Goal: Task Accomplishment & Management: Use online tool/utility

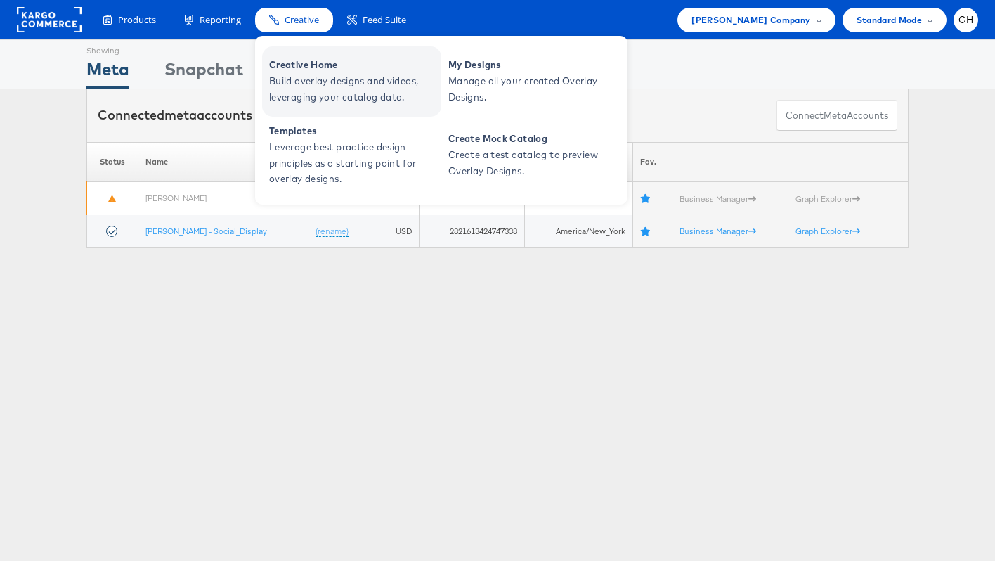
click at [302, 60] on span "Creative Home" at bounding box center [353, 65] width 169 height 16
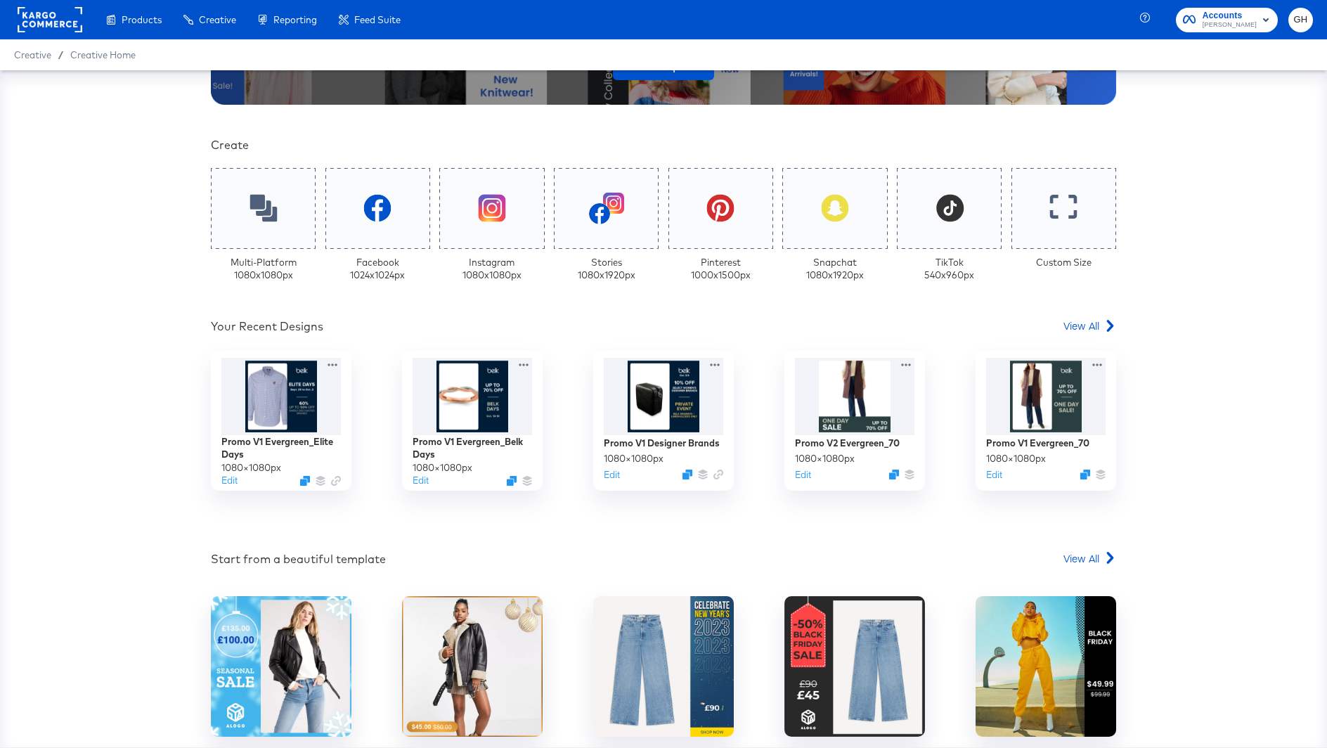
scroll to position [343, 0]
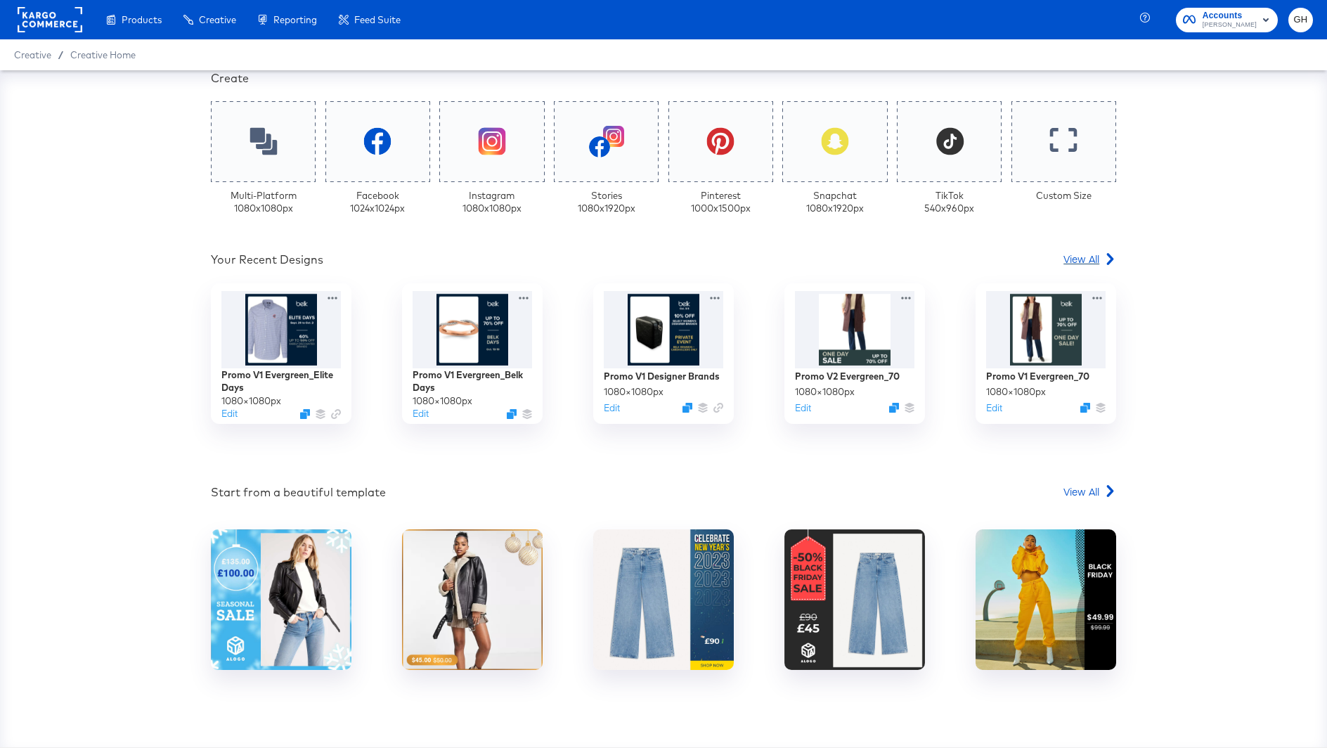
click at [1101, 264] on div "View All" at bounding box center [1089, 259] width 53 height 14
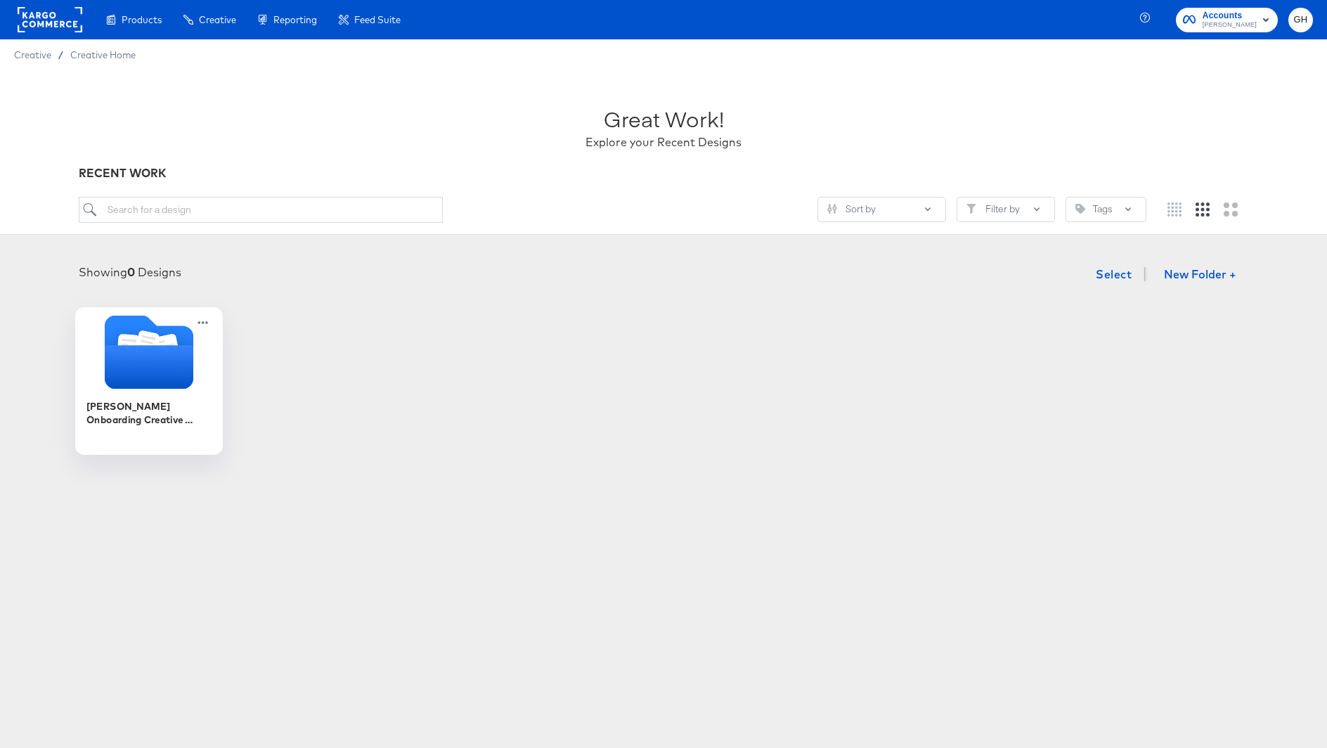
click at [118, 347] on icon "Folder" at bounding box center [149, 367] width 89 height 44
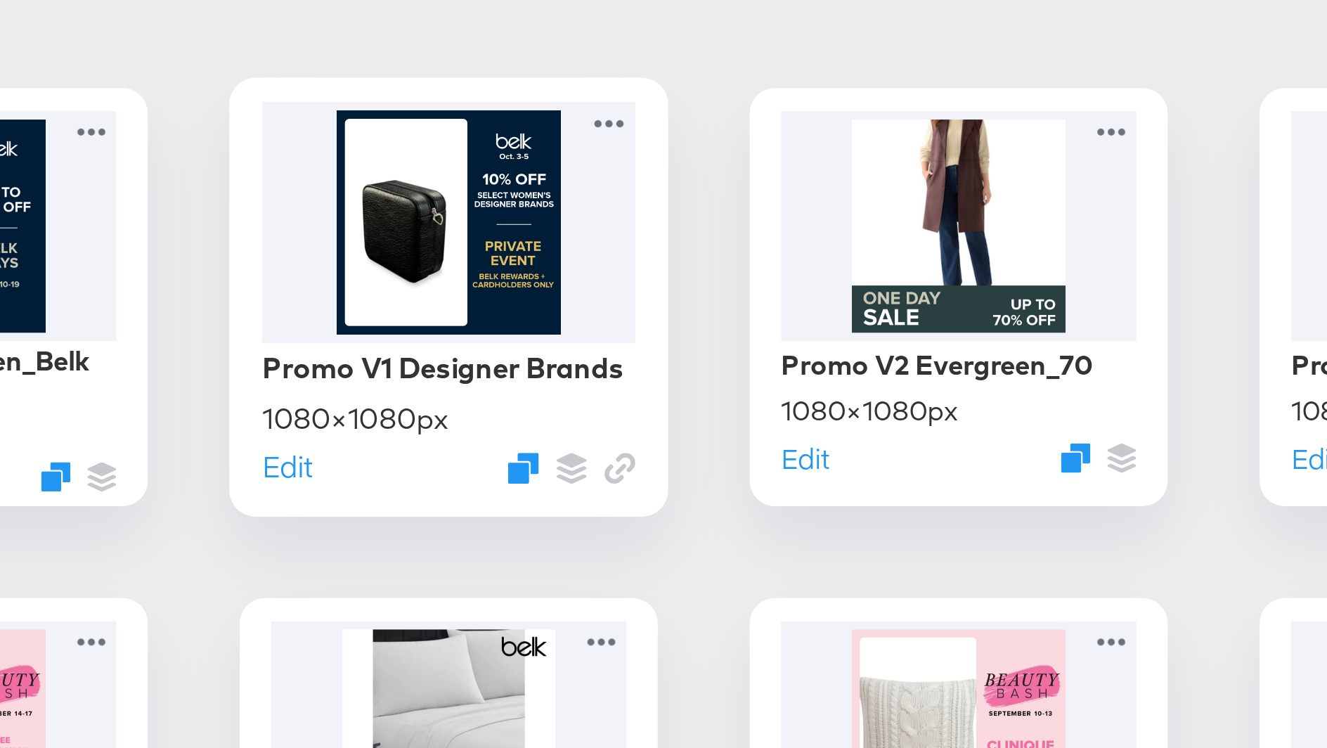
scroll to position [117, 0]
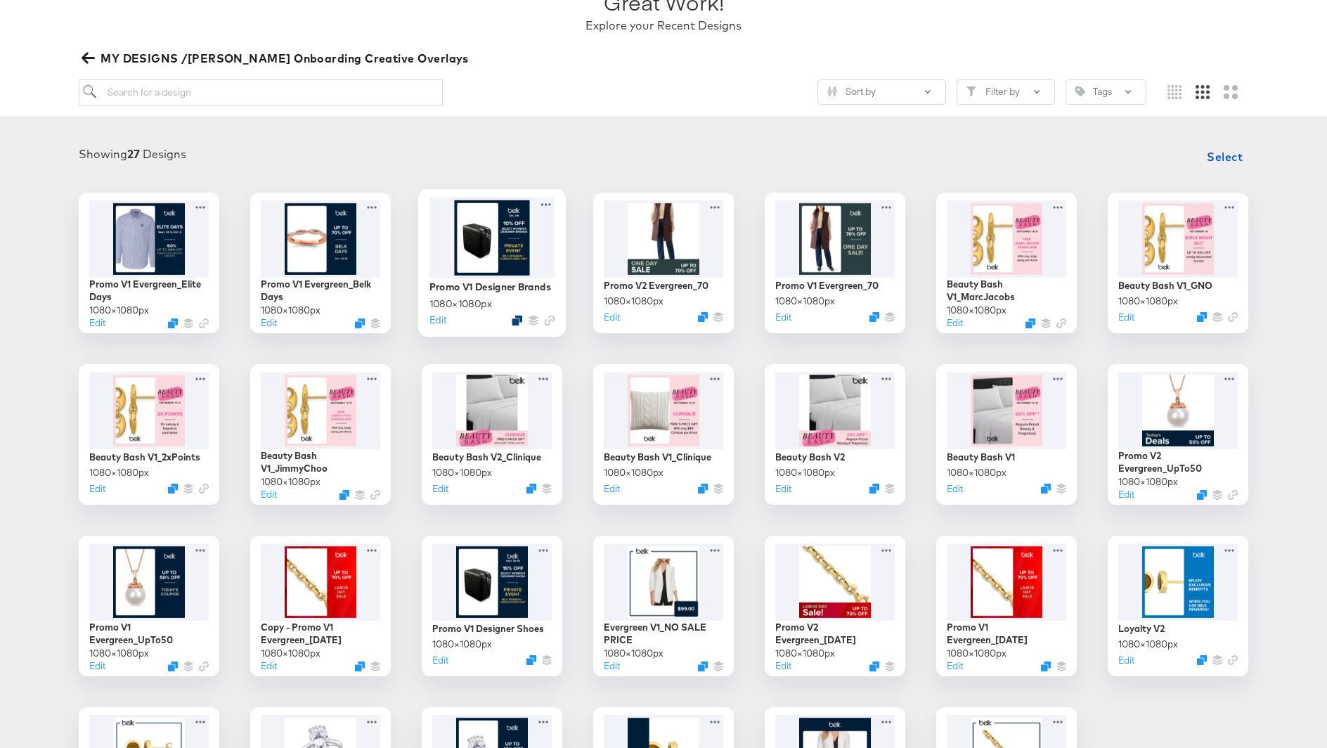
click at [517, 316] on icon "Duplicate" at bounding box center [517, 320] width 11 height 11
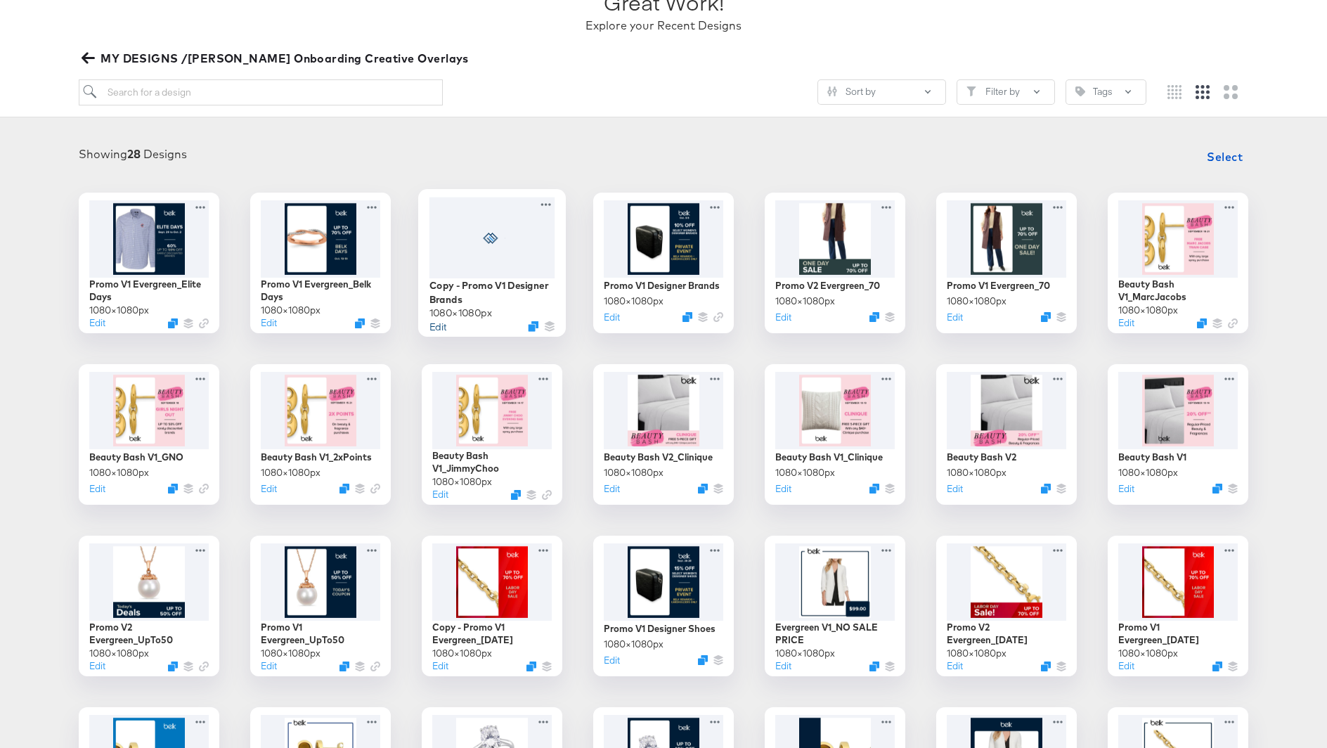
click at [437, 323] on button "Edit" at bounding box center [437, 325] width 17 height 13
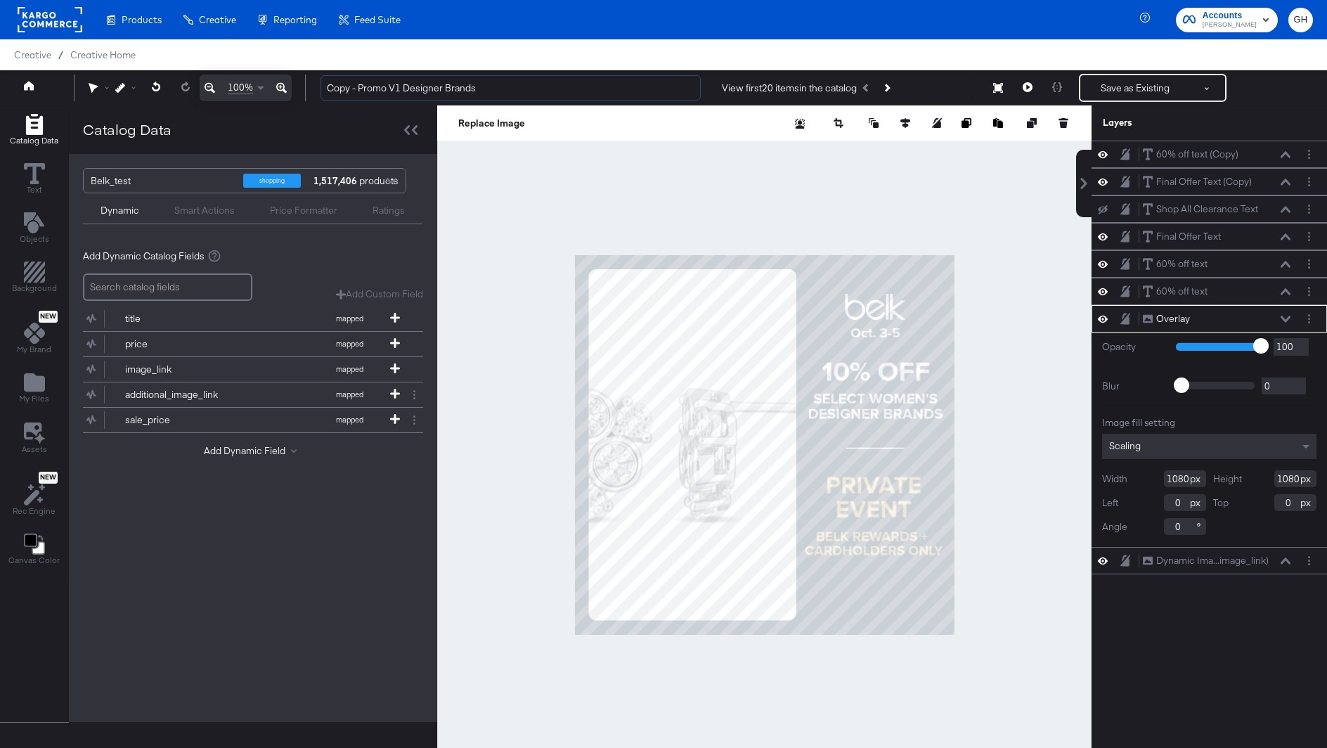
drag, startPoint x: 358, startPoint y: 89, endPoint x: 302, endPoint y: 86, distance: 57.0
click at [302, 86] on div "100% Copy - Promo V1 Designer Brands View first 20 items in the catalog Save as…" at bounding box center [663, 87] width 1327 height 35
click at [369, 89] on input "Promo V1 Designer Brands" at bounding box center [511, 88] width 380 height 26
type input "Promo V1 Men Designer Brands"
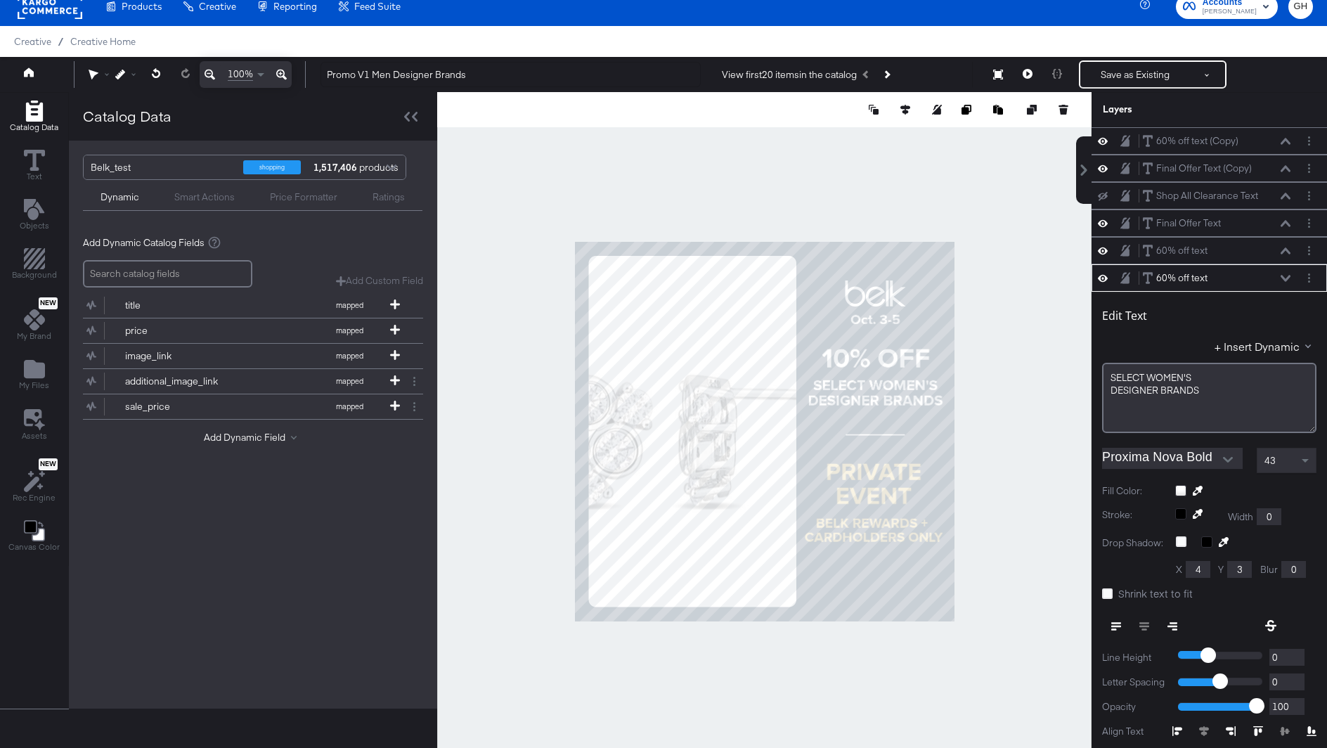
scroll to position [84, 0]
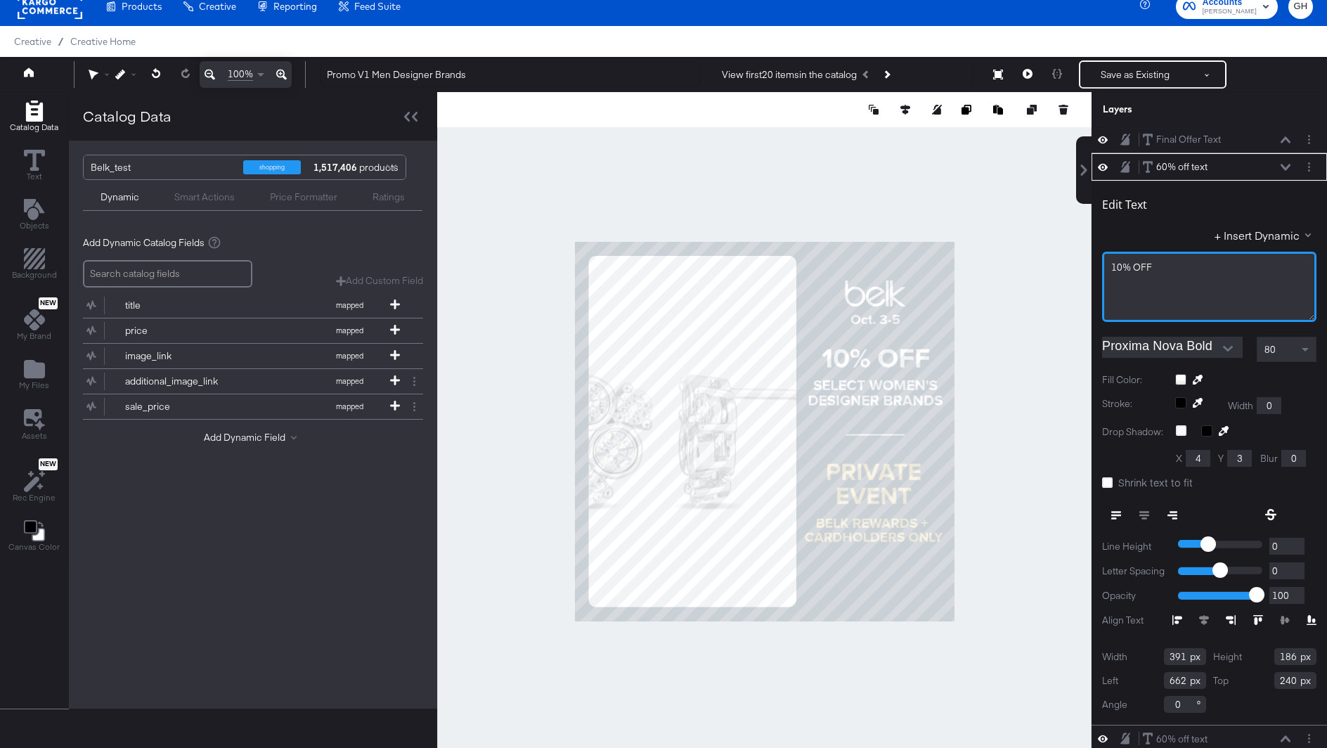
click at [1122, 264] on span "10% OFF" at bounding box center [1131, 267] width 41 height 13
click at [1045, 270] on div at bounding box center [764, 431] width 654 height 678
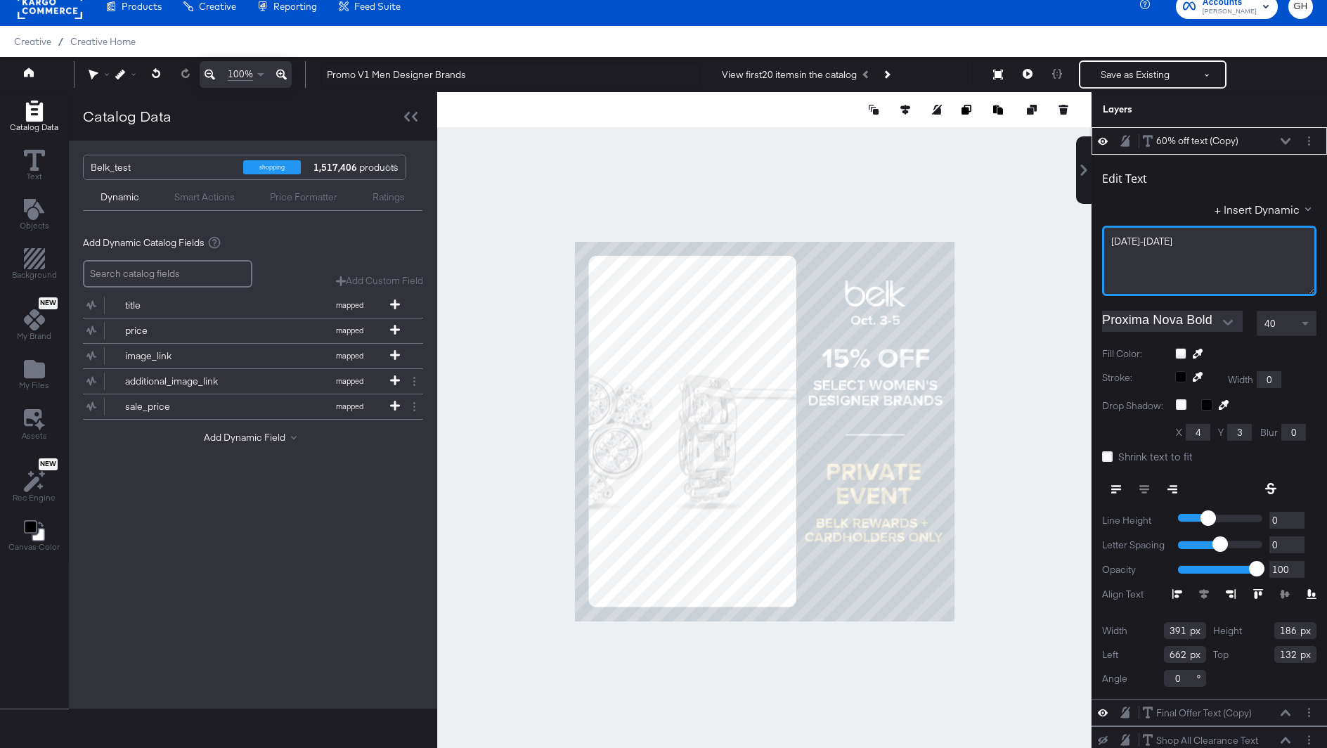
click at [1136, 240] on span "[DATE]-[DATE]" at bounding box center [1141, 241] width 61 height 13
click at [1155, 238] on div "Oct. 6-5" at bounding box center [1209, 241] width 196 height 13
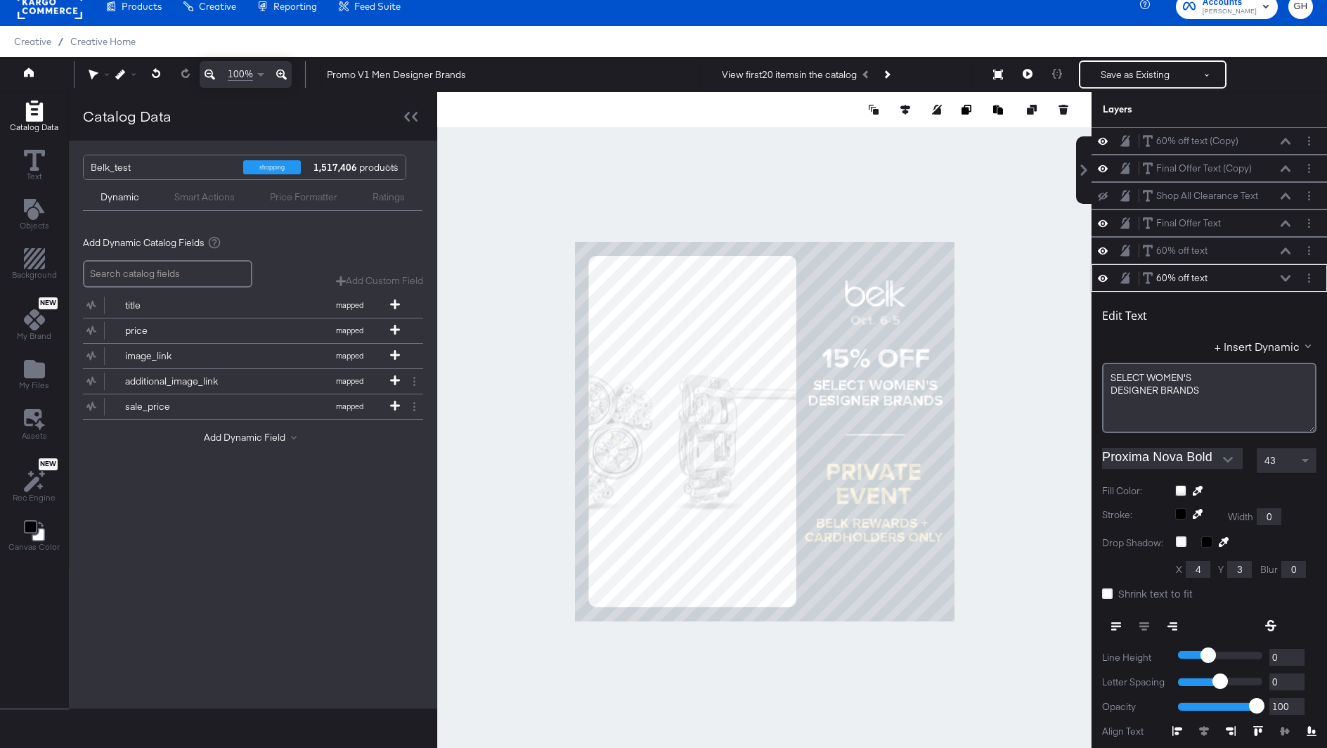
scroll to position [84, 0]
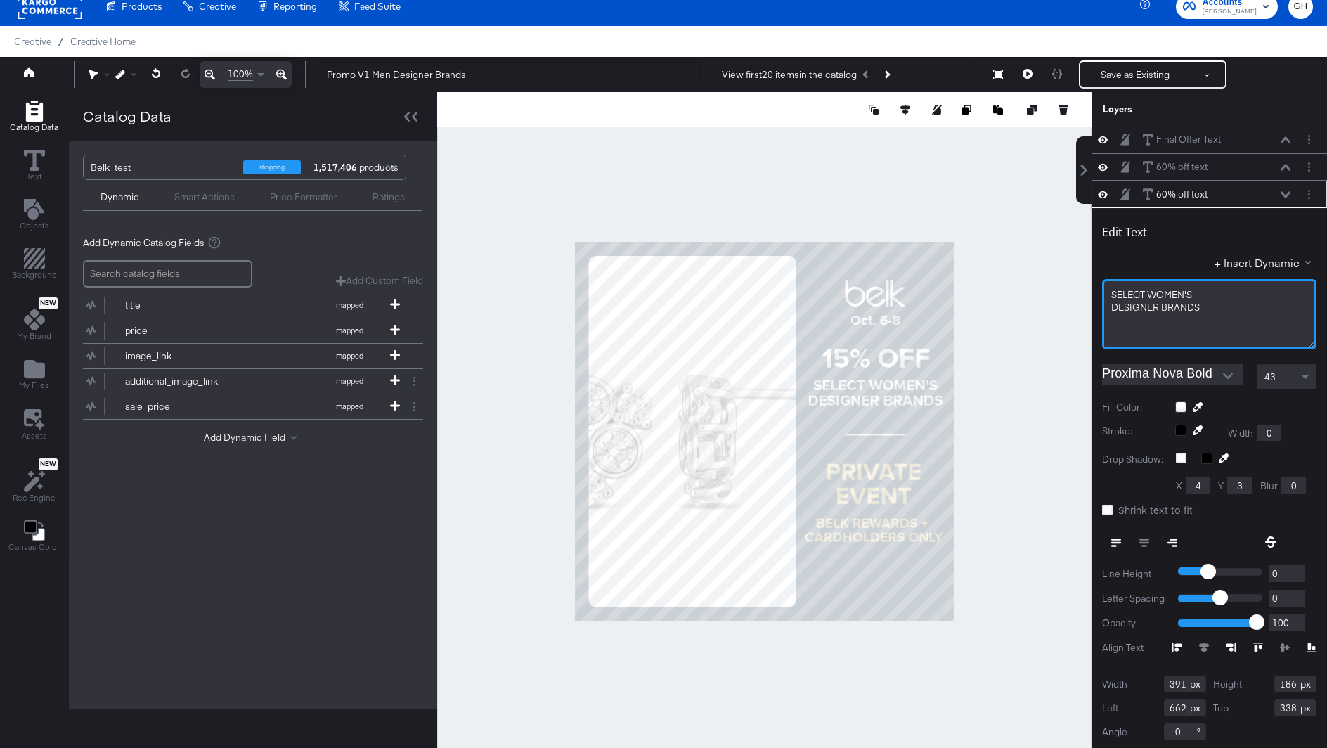
click at [1164, 290] on span "SELECT ﻿WOMEN'S" at bounding box center [1151, 294] width 81 height 13
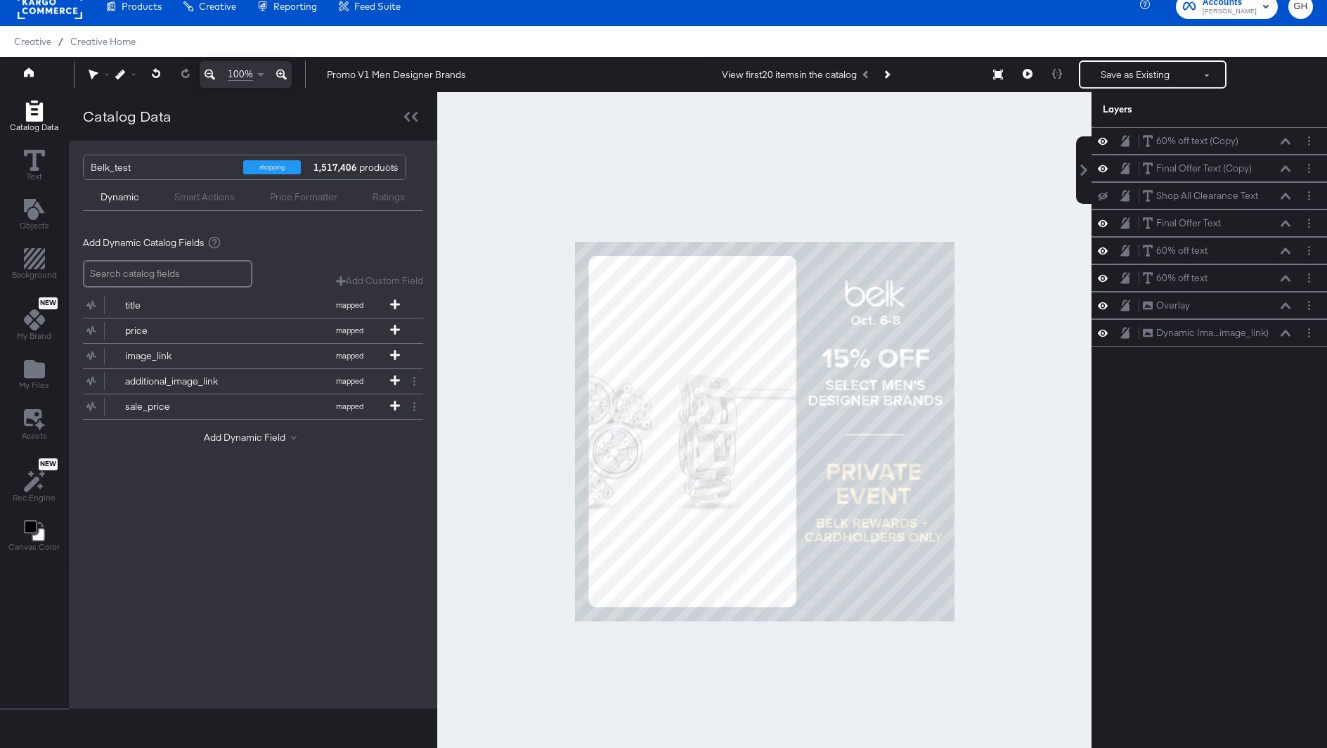
click at [1059, 482] on div at bounding box center [764, 431] width 654 height 678
click at [1105, 72] on button "Save as Existing" at bounding box center [1135, 74] width 110 height 25
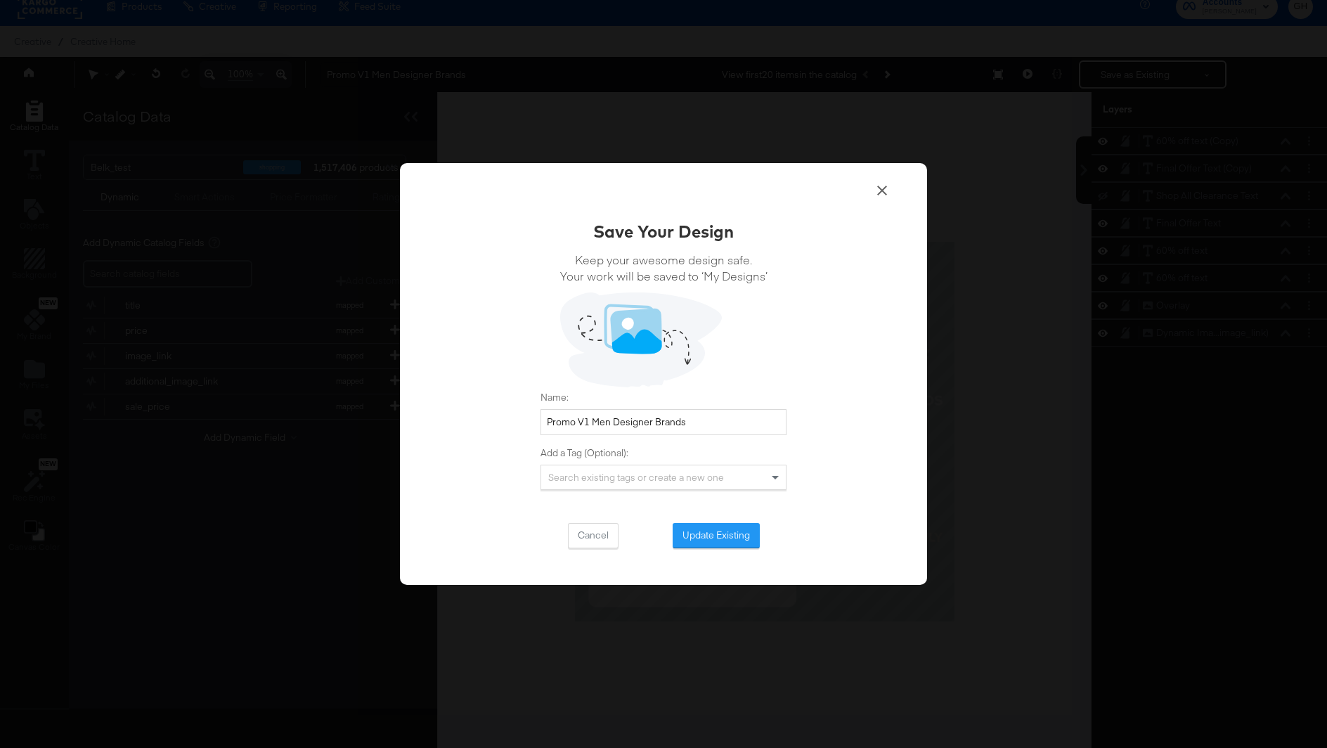
click at [881, 206] on div "Save Your Design Keep your awesome design safe. Your work will be saved to ‘My …" at bounding box center [663, 374] width 527 height 422
click at [881, 186] on icon at bounding box center [882, 190] width 17 height 17
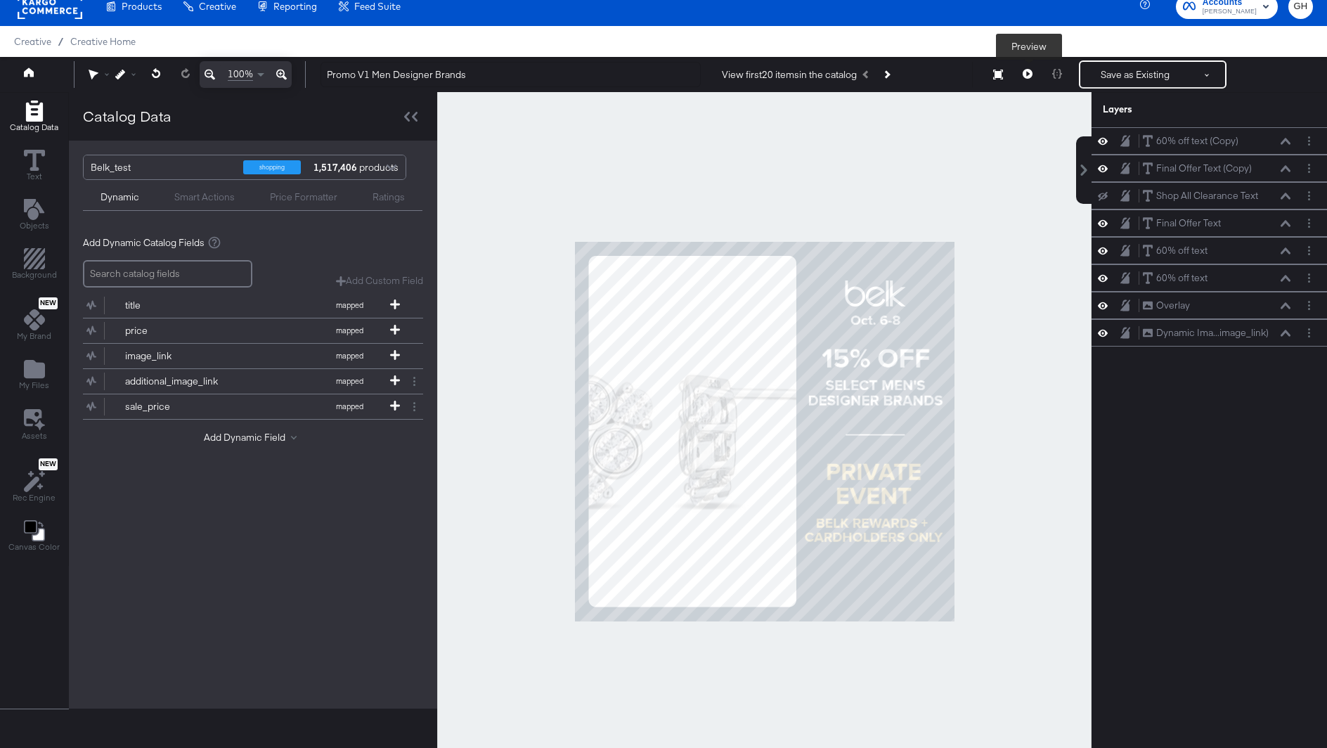
click at [1021, 68] on button at bounding box center [1028, 74] width 30 height 28
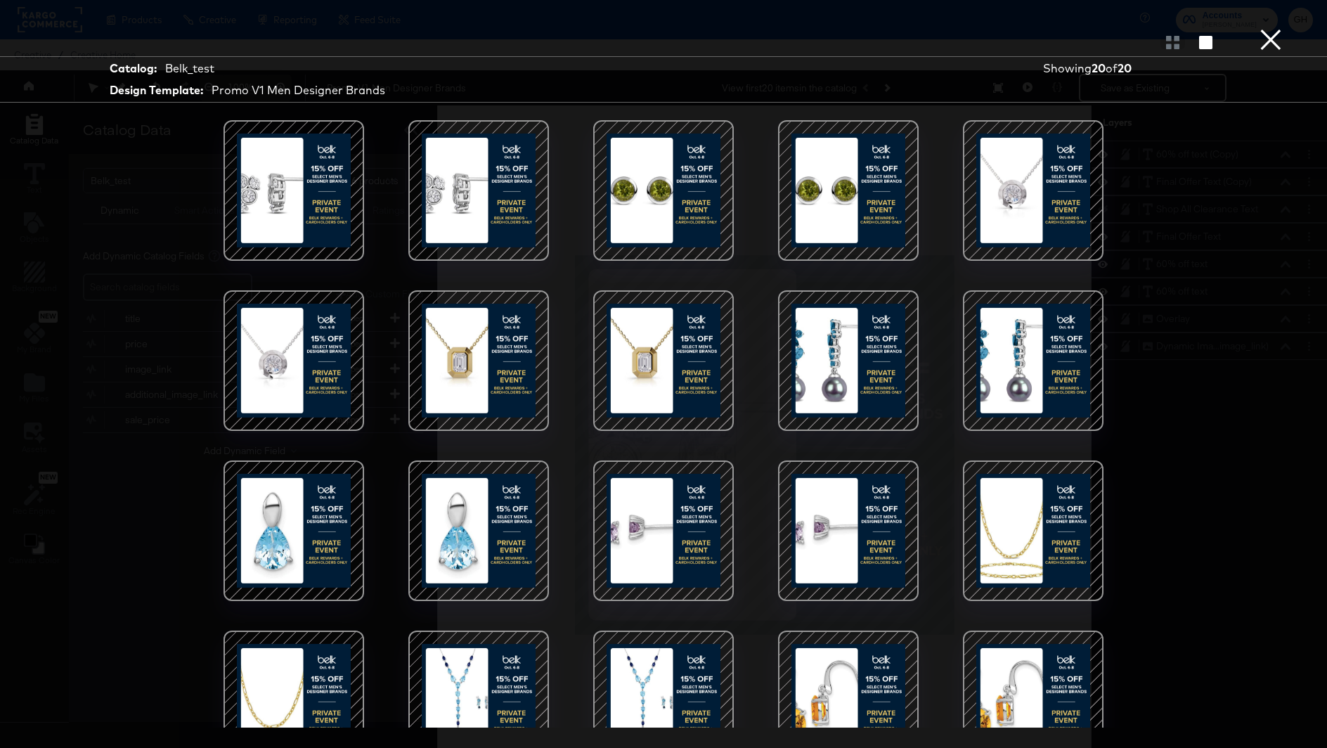
click at [1004, 207] on div at bounding box center [1033, 190] width 119 height 119
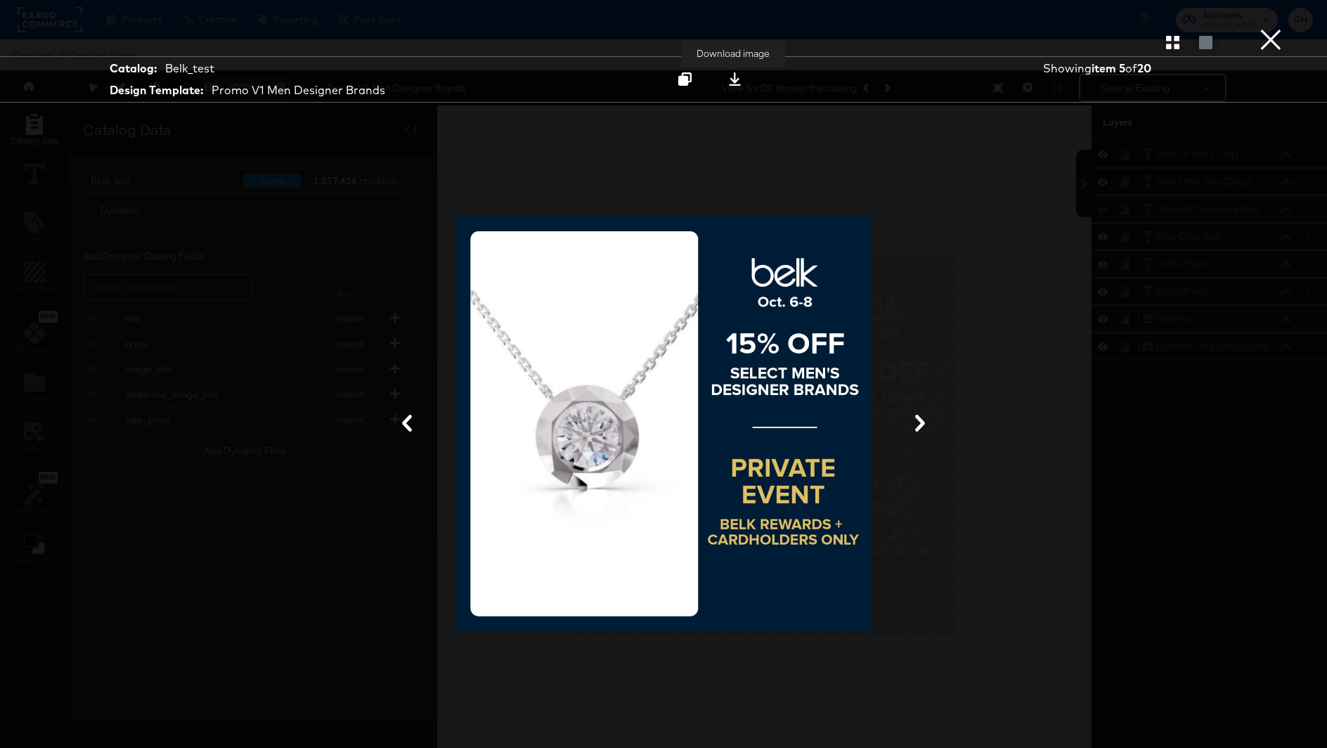
click at [723, 72] on button at bounding box center [735, 79] width 44 height 25
click at [1264, 28] on button "×" at bounding box center [1271, 14] width 28 height 28
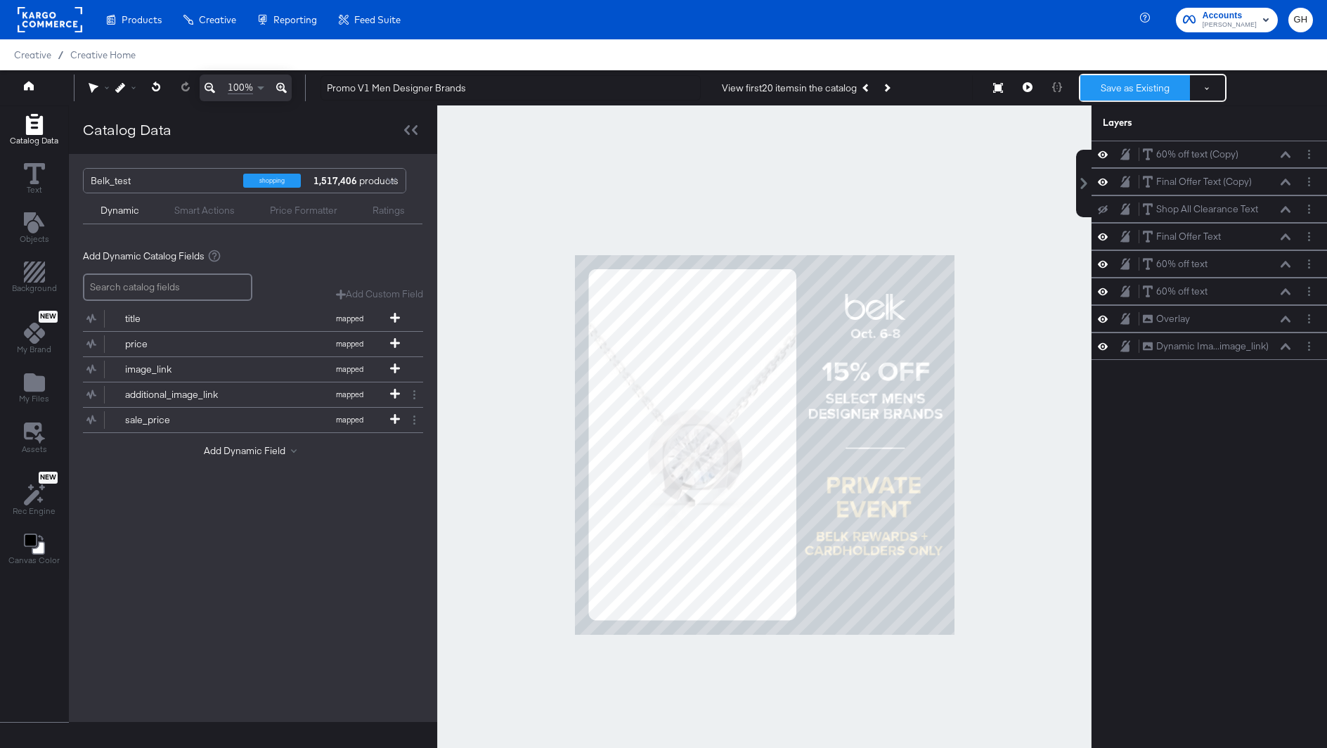
click at [1132, 93] on button "Save as Existing" at bounding box center [1135, 87] width 110 height 25
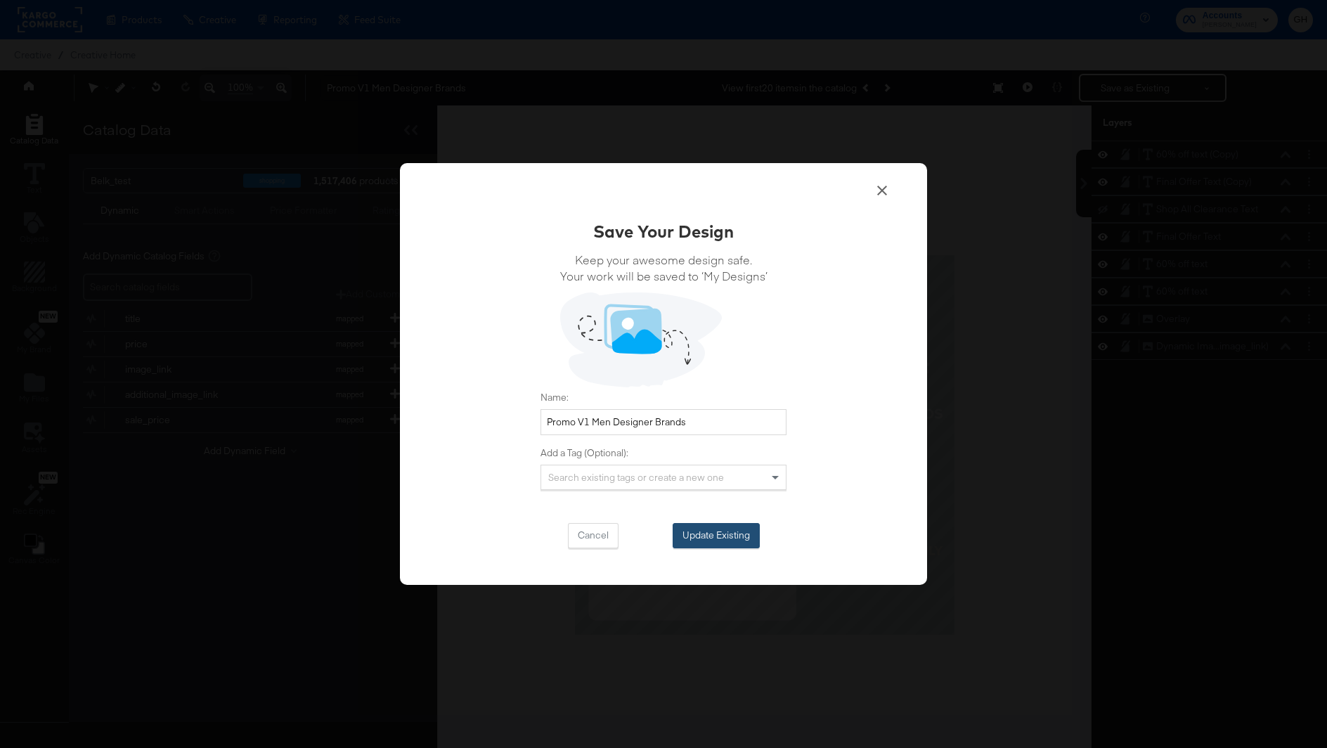
click at [719, 542] on button "Update Existing" at bounding box center [716, 535] width 87 height 25
